Goal: Task Accomplishment & Management: Complete application form

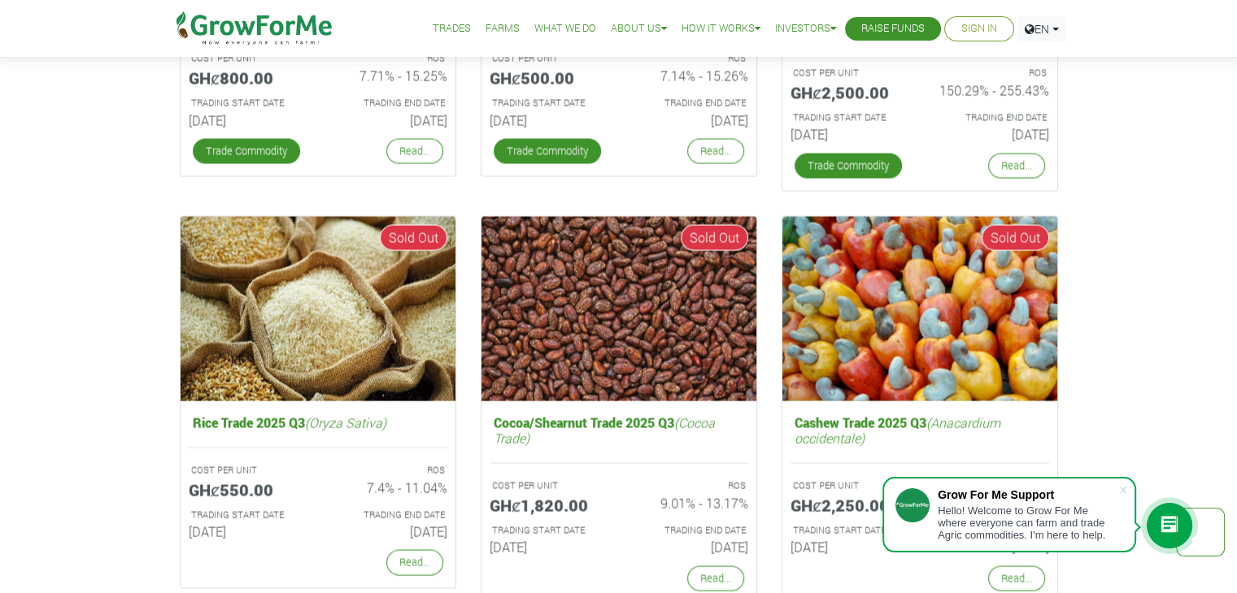
scroll to position [3010, 0]
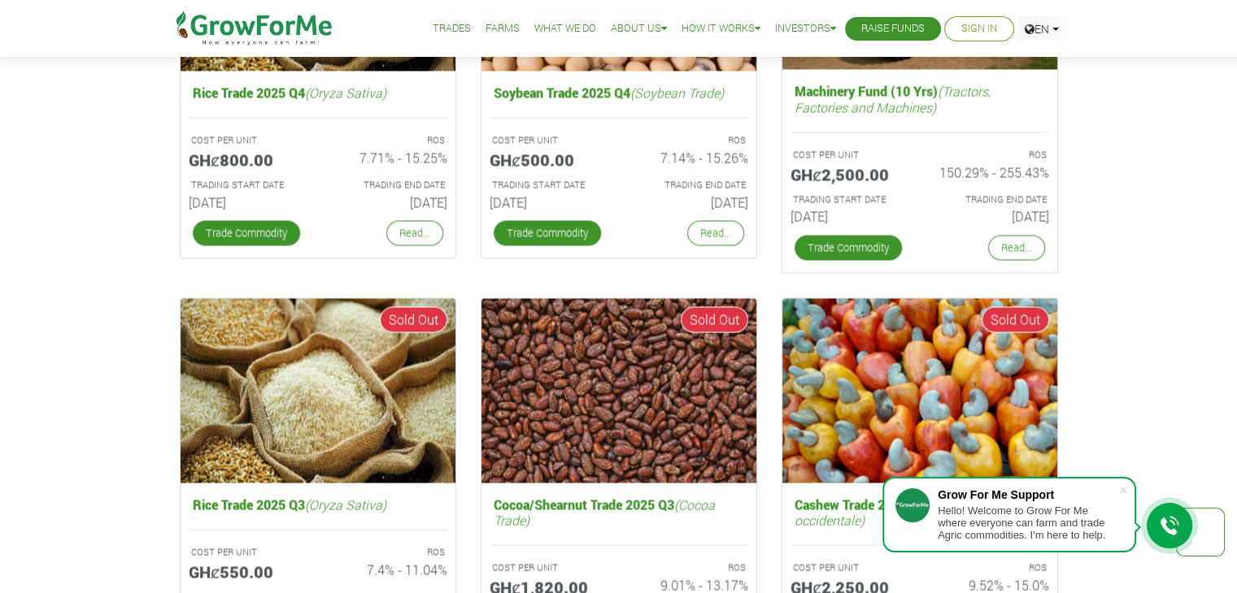
scroll to position [2766, 0]
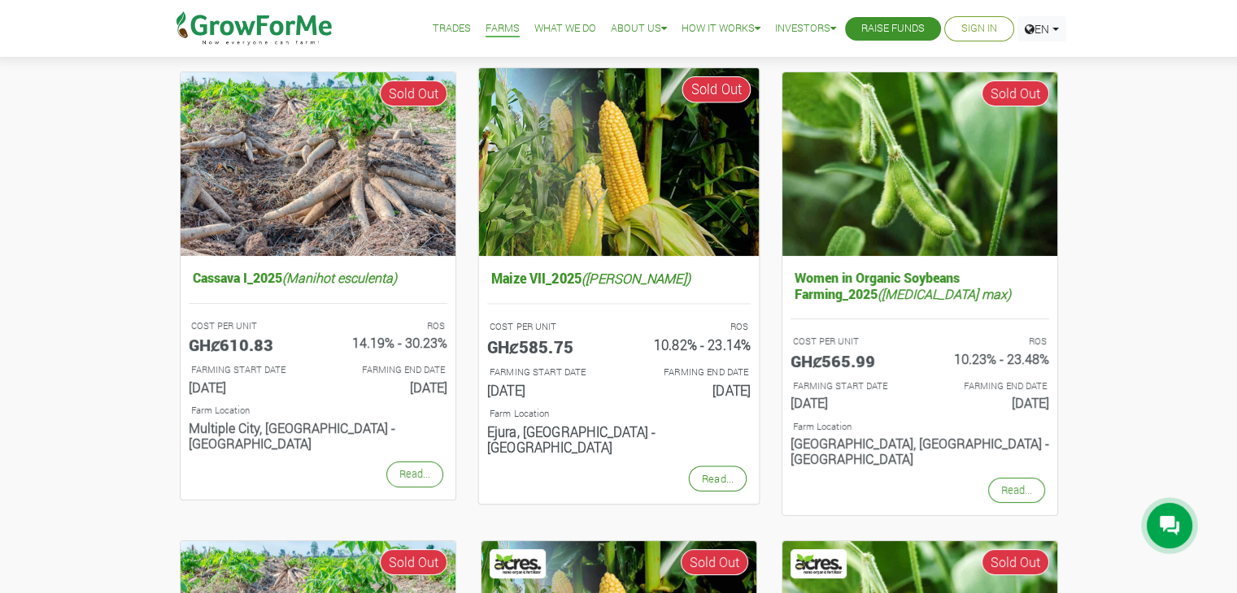
scroll to position [163, 0]
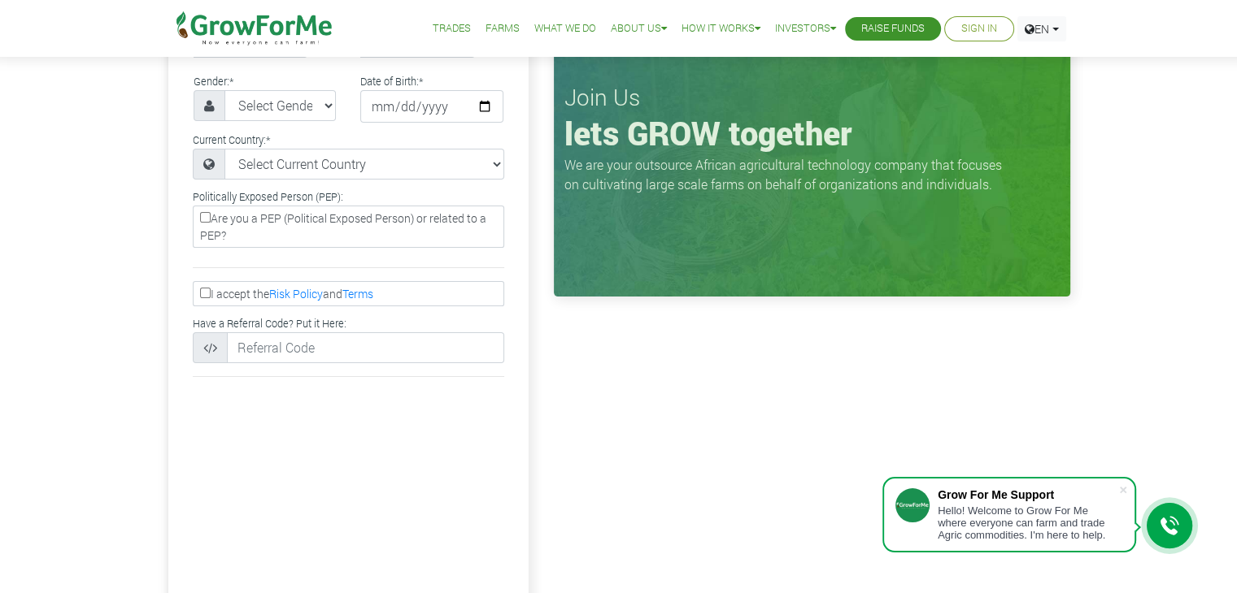
scroll to position [325, 0]
